Goal: Contribute content

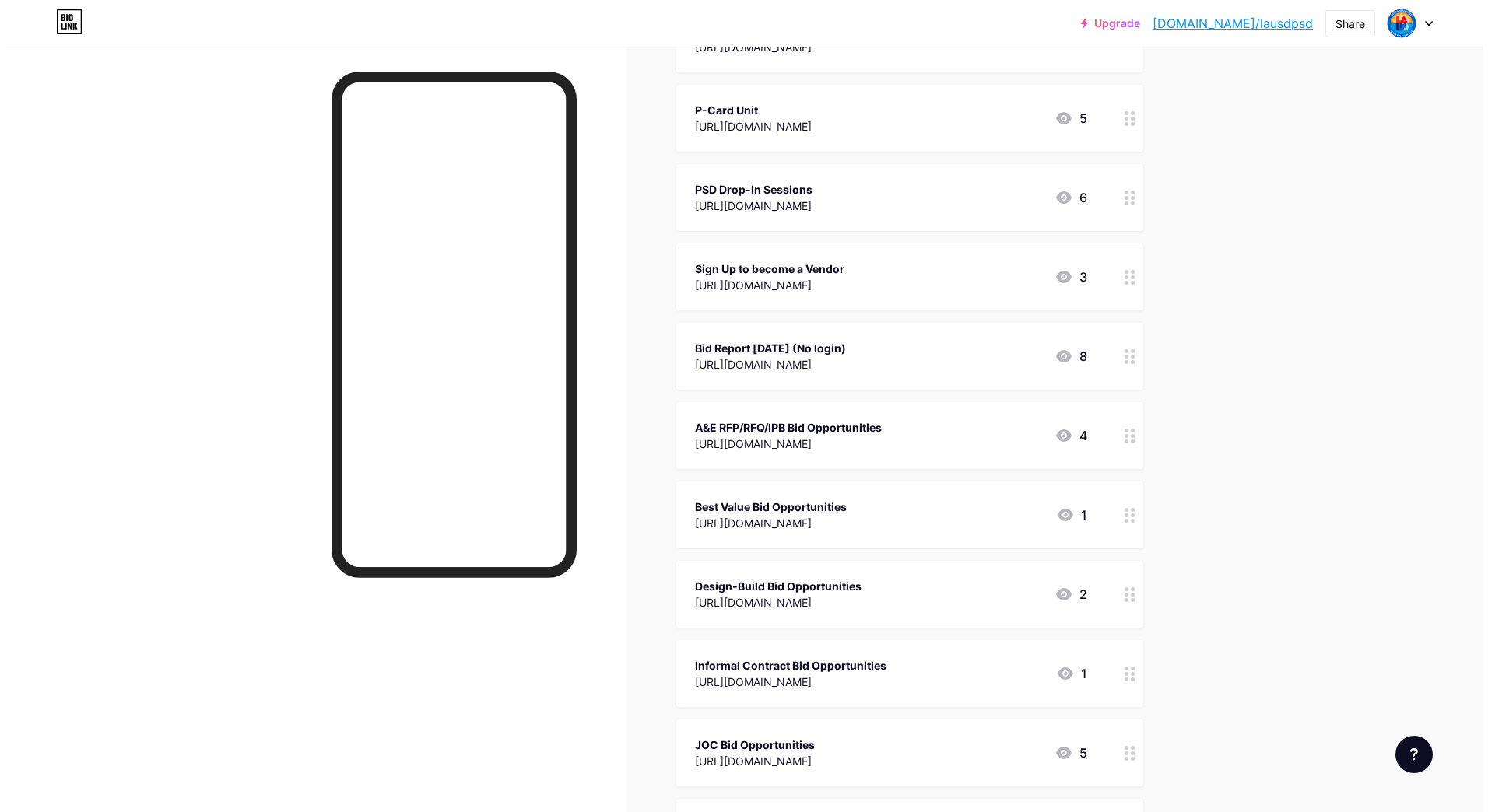
scroll to position [467, 0]
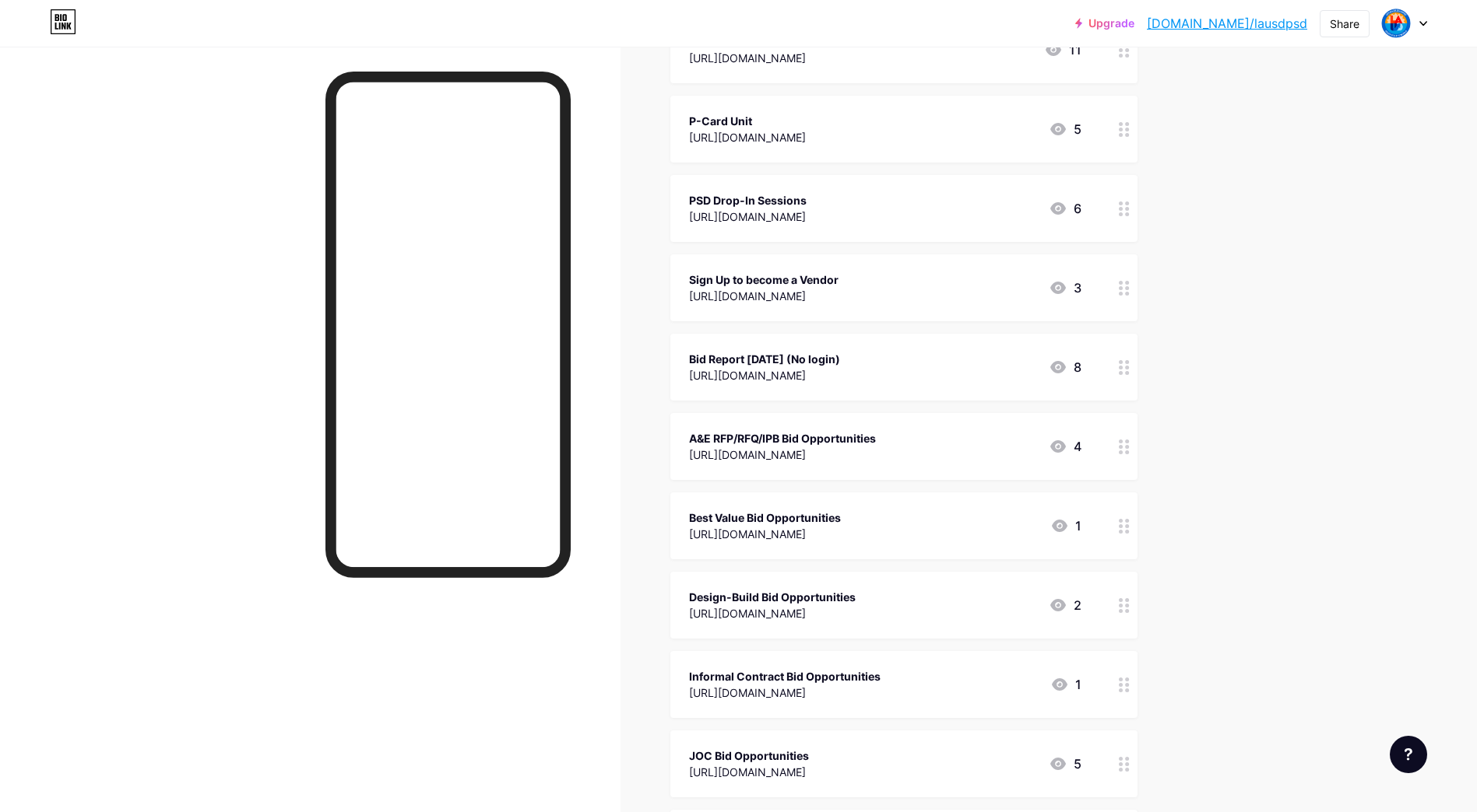
click at [840, 380] on div "[URL][DOMAIN_NAME]" at bounding box center [765, 375] width 151 height 17
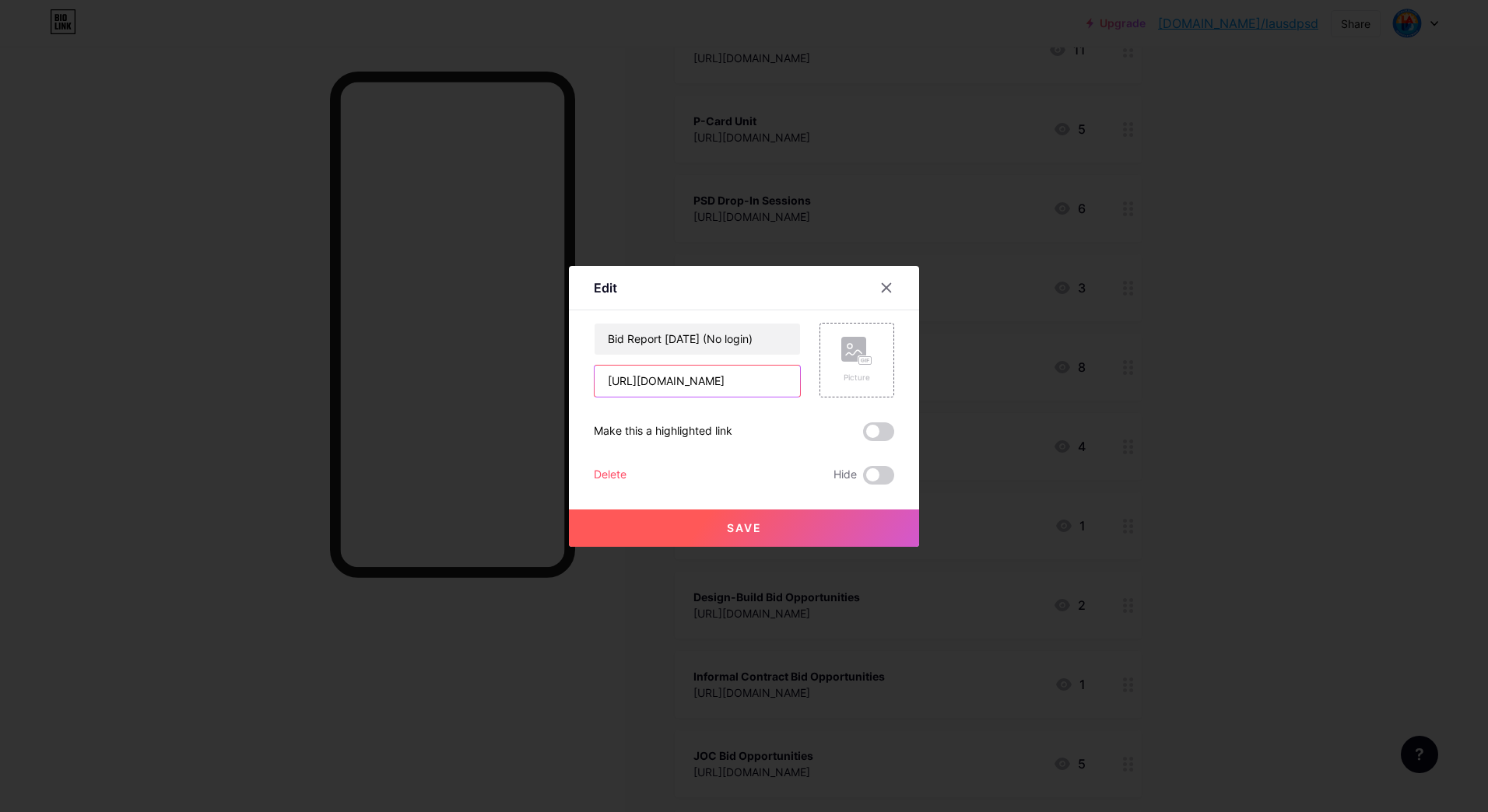
click at [742, 393] on input "[URL][DOMAIN_NAME]" at bounding box center [698, 381] width 206 height 31
paste input "P9LC55lW5Hj39JsYtSqGEspRp9bUAowI"
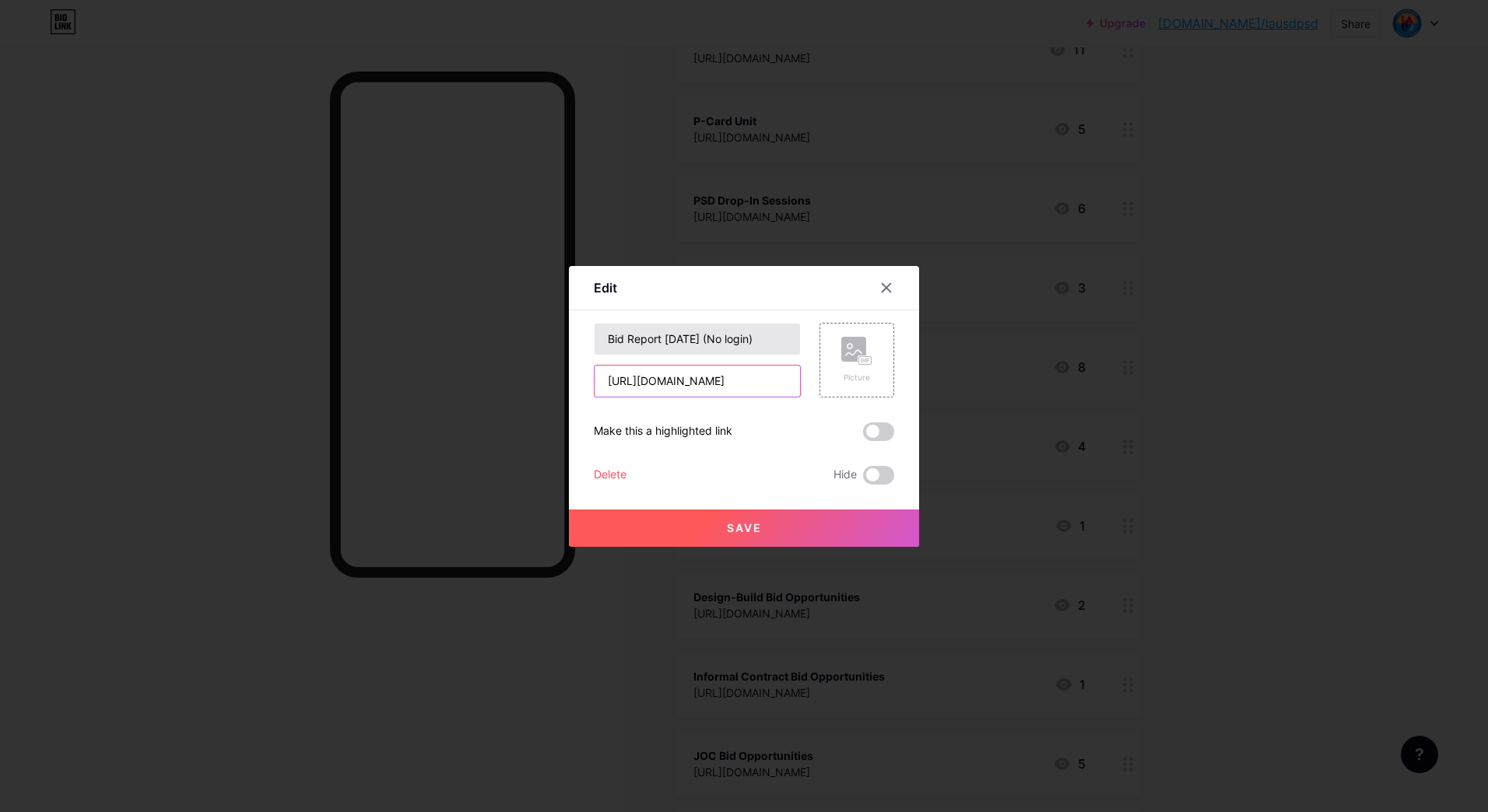
type input "[URL][DOMAIN_NAME]"
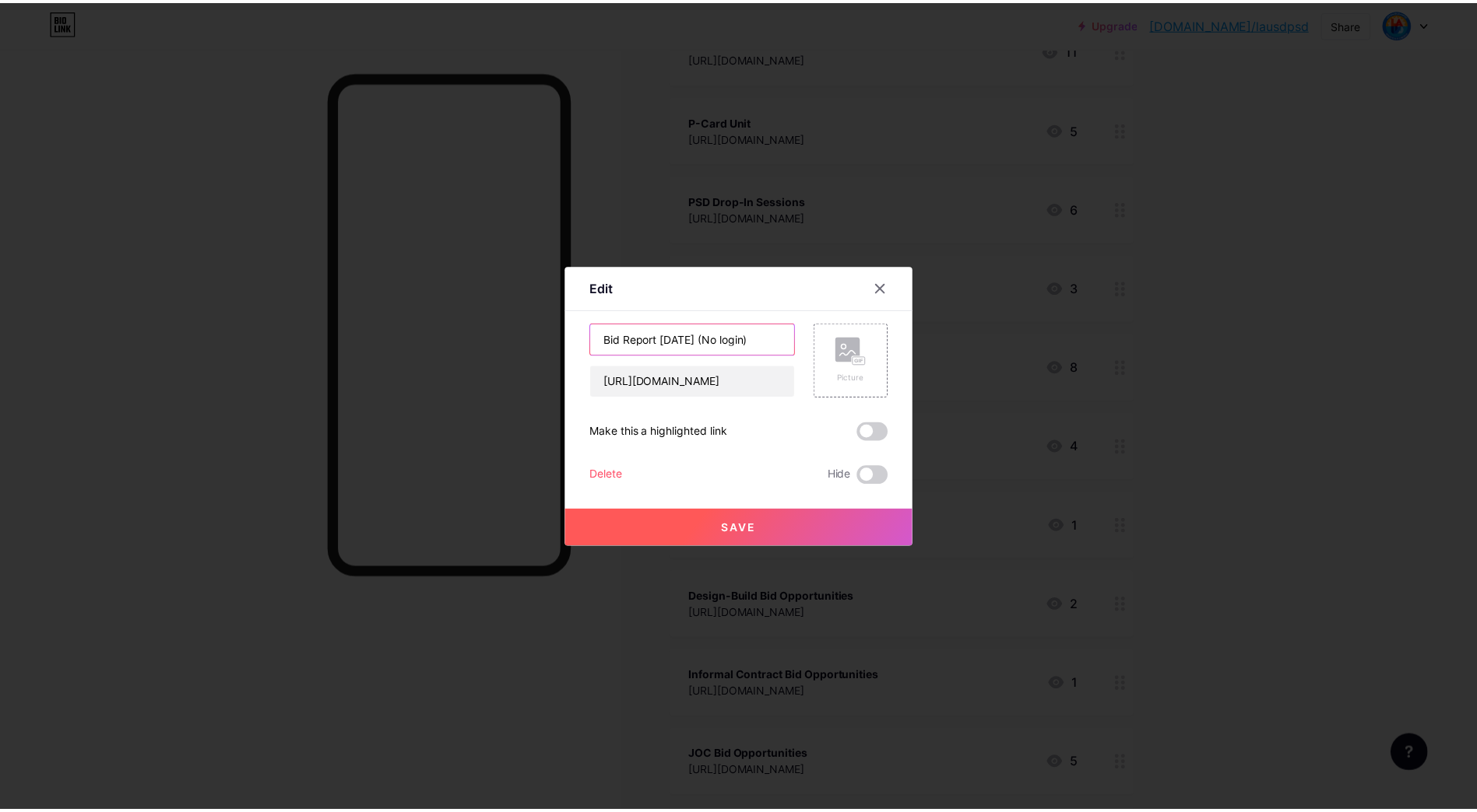
scroll to position [0, 0]
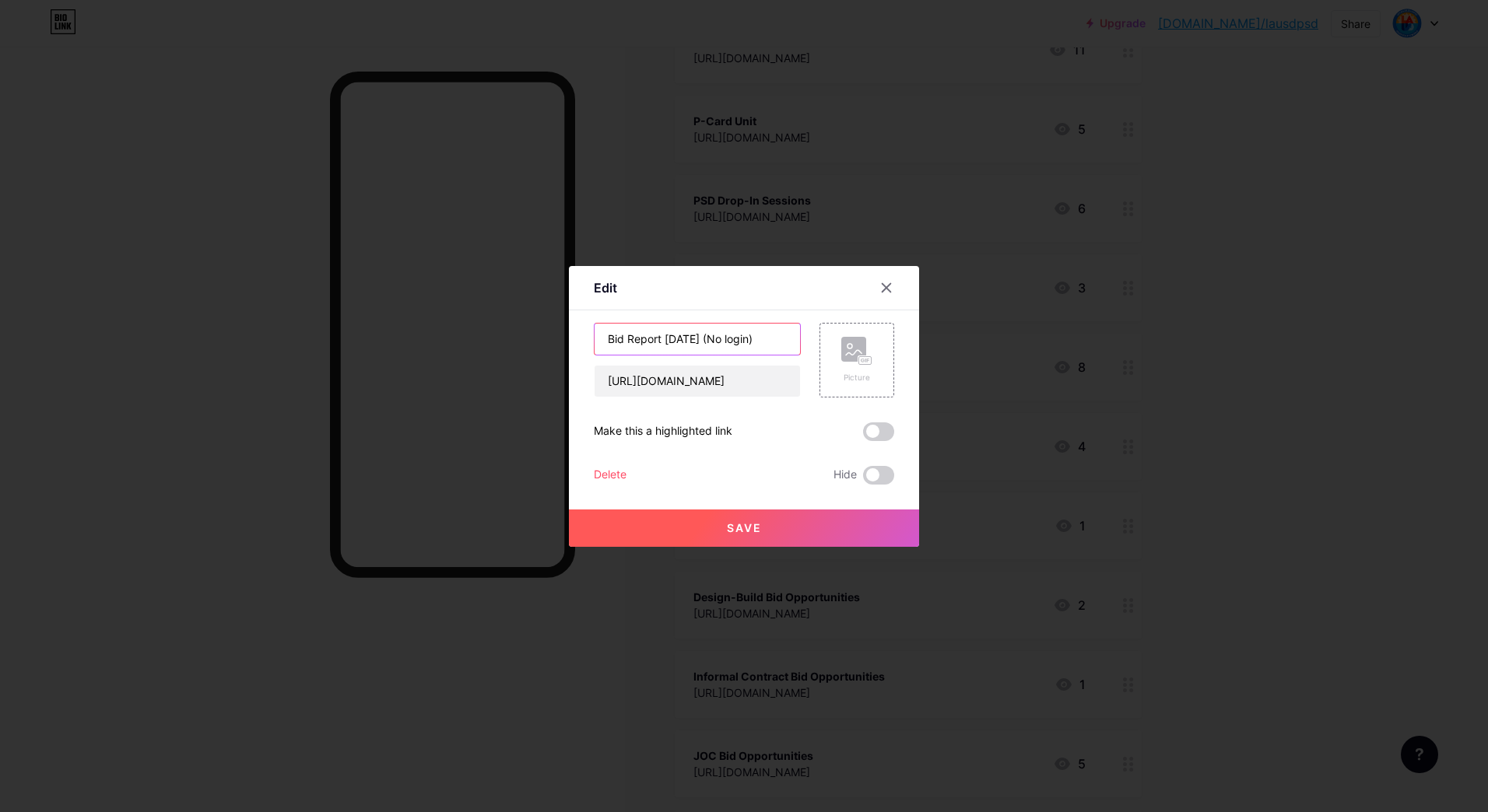
click at [679, 346] on input "Bid Report [DATE] (No login)" at bounding box center [698, 340] width 206 height 31
type input "Bid Report [DATE] (No login)"
click at [785, 518] on button "Save" at bounding box center [744, 528] width 350 height 37
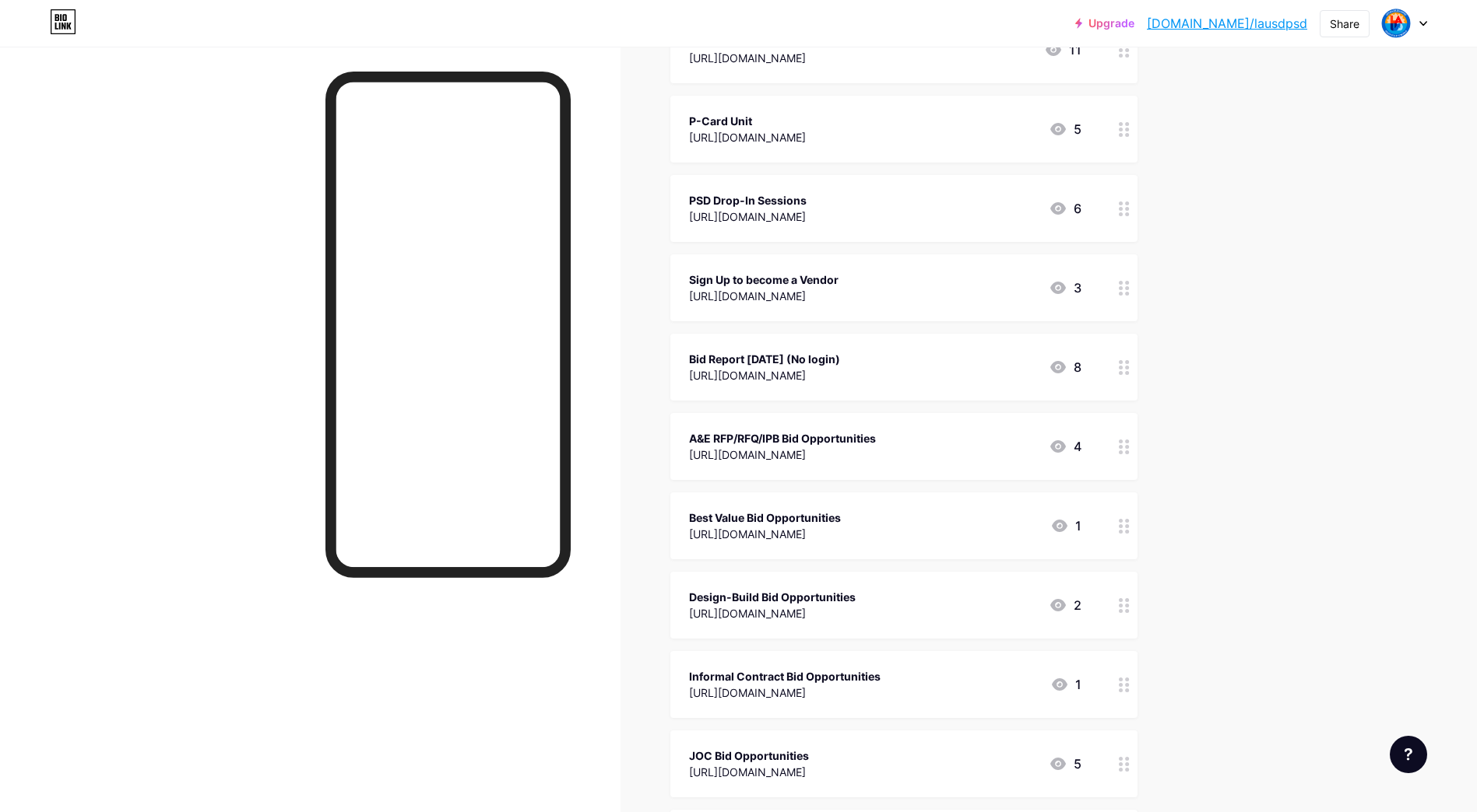
click at [1327, 243] on div "Upgrade [DOMAIN_NAME]/lausdp... [DOMAIN_NAME]/lausdpsd Share Switch accounts LA…" at bounding box center [738, 388] width 1477 height 1712
